Goal: Download file/media

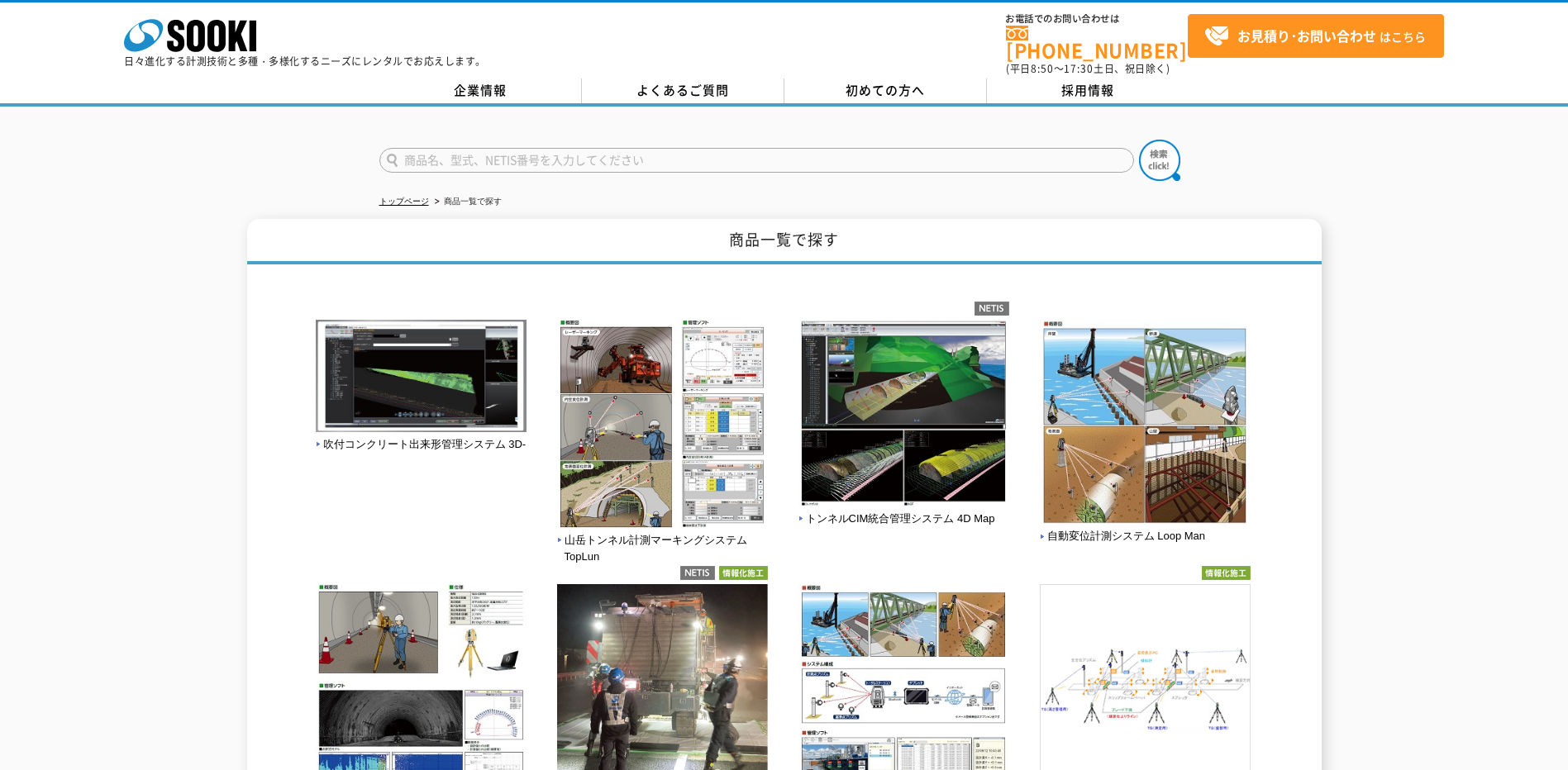
click at [453, 149] on input "text" at bounding box center [756, 160] width 754 height 25
type input "NL-42A"
click at [1139, 140] on button at bounding box center [1159, 160] width 41 height 41
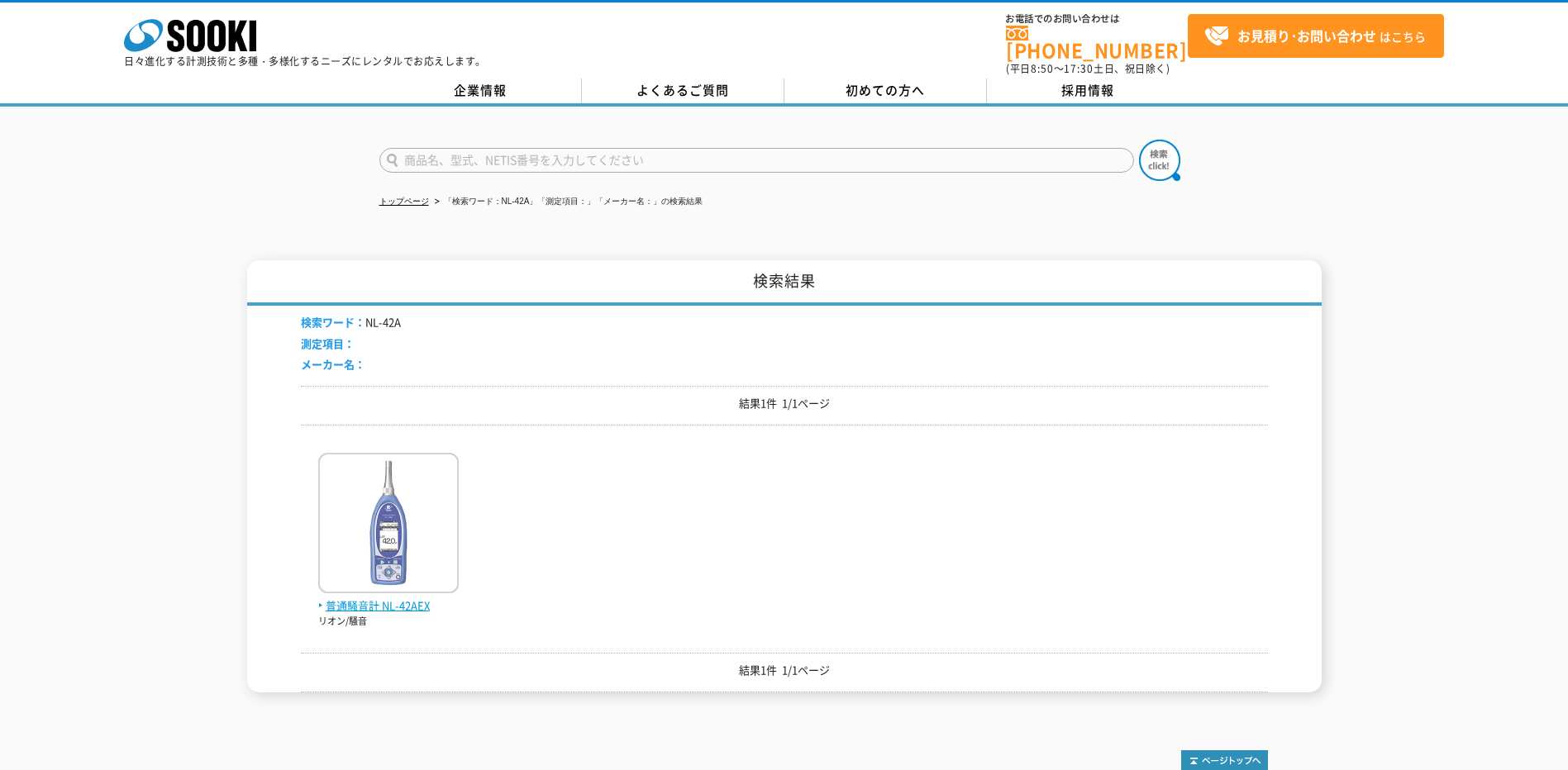
click at [369, 538] on img at bounding box center [388, 525] width 141 height 145
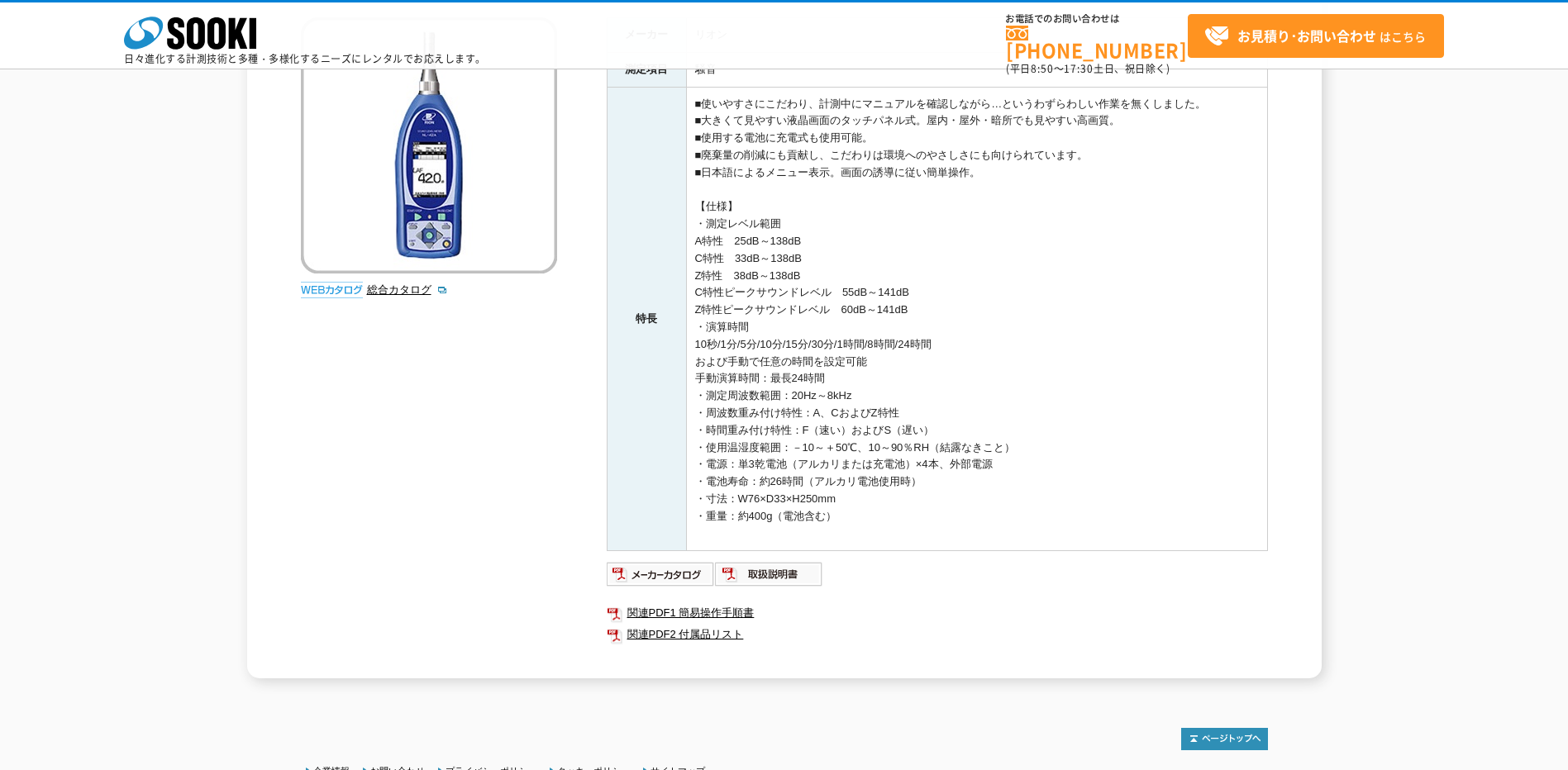
scroll to position [248, 0]
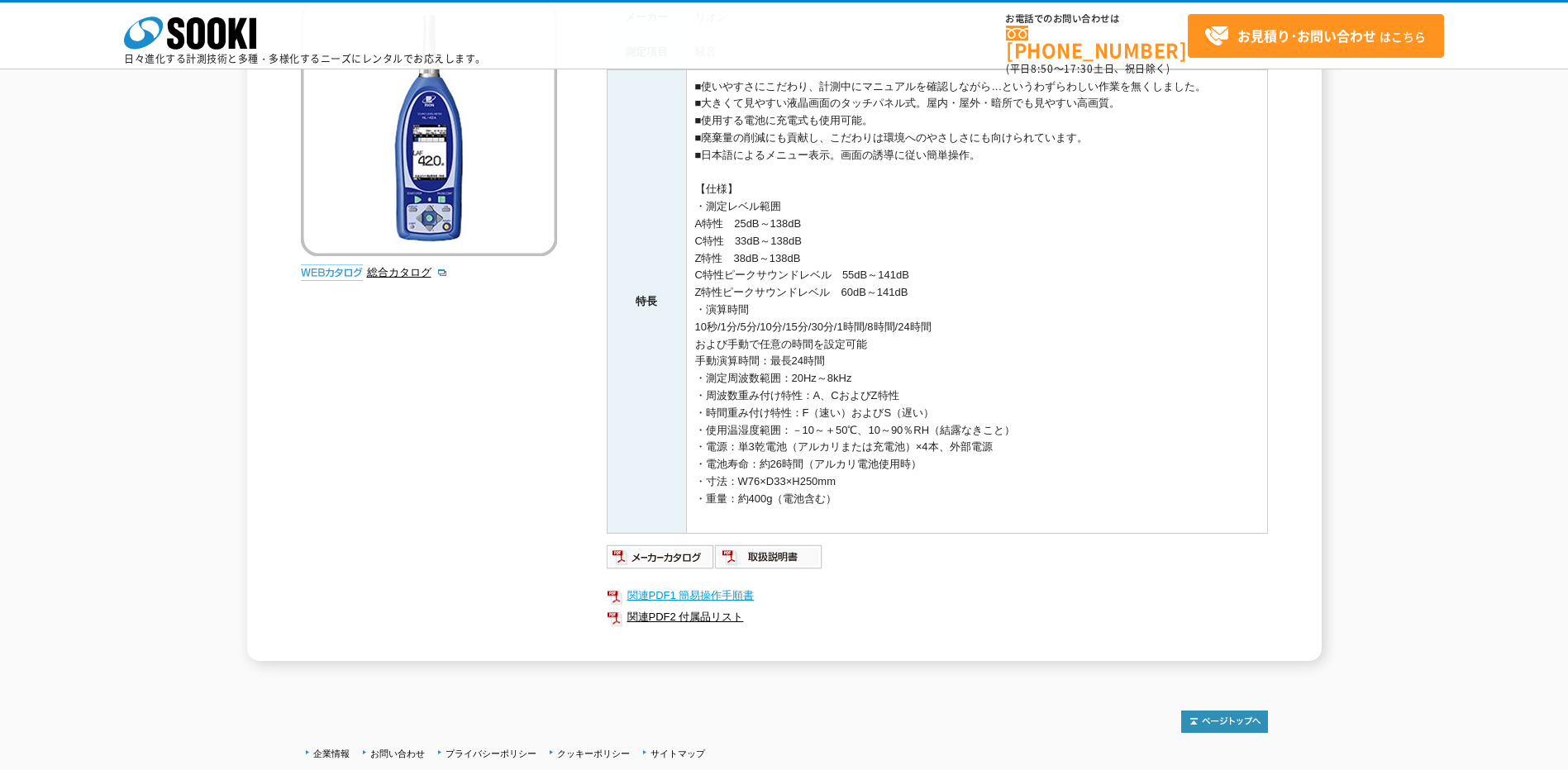
click at [658, 591] on link "関連PDF1 簡易操作手順書" at bounding box center [937, 596] width 661 height 22
